Goal: Task Accomplishment & Management: Complete application form

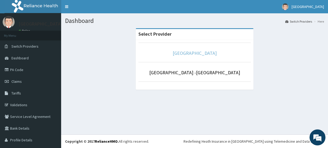
click at [187, 53] on link "[GEOGRAPHIC_DATA]" at bounding box center [195, 53] width 44 height 6
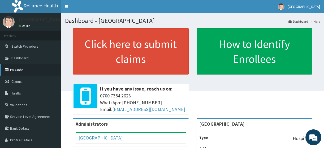
click at [11, 69] on link "PA Code" at bounding box center [30, 70] width 61 height 12
click at [15, 79] on span "Claims" at bounding box center [16, 81] width 10 height 5
click at [16, 69] on link "PA Code" at bounding box center [30, 70] width 61 height 12
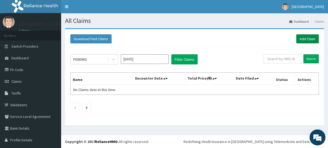
click at [299, 38] on link "Add Claim" at bounding box center [307, 38] width 23 height 9
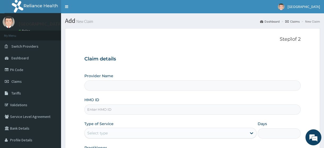
type input "[GEOGRAPHIC_DATA]"
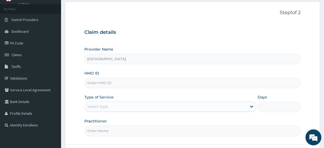
scroll to position [70, 0]
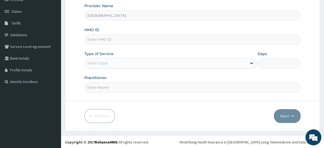
click at [98, 40] on input "HMO ID" at bounding box center [192, 39] width 216 height 10
paste input "HST/10439/A"
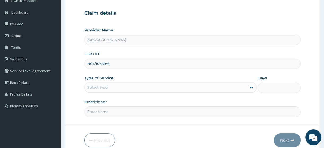
type input "HST/10439/A"
click at [98, 51] on label "HMO ID" at bounding box center [91, 53] width 15 height 5
click at [98, 58] on input "HST/10439/A" at bounding box center [192, 63] width 216 height 10
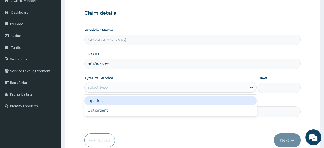
click at [100, 86] on div "Select type" at bounding box center [97, 86] width 20 height 5
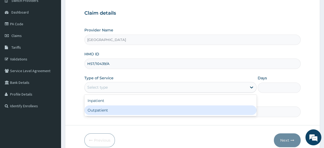
click at [101, 109] on div "Outpatient" at bounding box center [170, 110] width 172 height 10
type input "1"
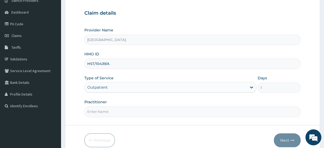
click at [103, 111] on input "Practitioner" at bounding box center [192, 111] width 216 height 10
type input "[PERSON_NAME]"
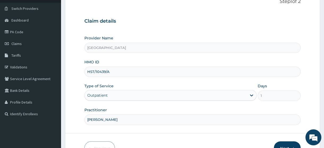
scroll to position [70, 0]
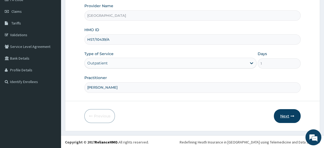
click at [281, 115] on button "Next" at bounding box center [287, 116] width 27 height 14
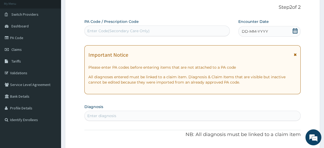
scroll to position [0, 0]
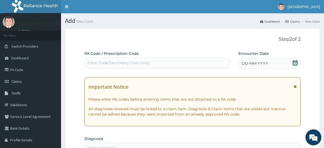
click at [122, 62] on div "Enter Code(Secondary Care Only)" at bounding box center [118, 62] width 62 height 5
click at [100, 62] on div "Enter Code(Secondary Care Only)" at bounding box center [118, 62] width 62 height 5
paste input "PA/FEB227"
type input "PA/FEB227"
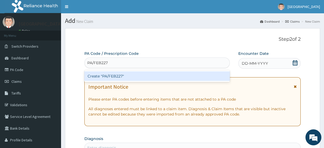
click at [111, 75] on div "Create "PA/FEB227"" at bounding box center [156, 76] width 145 height 10
